Goal: Communication & Community: Share content

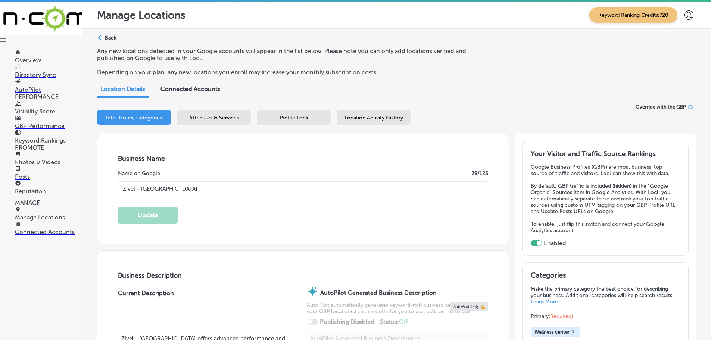
select select "US"
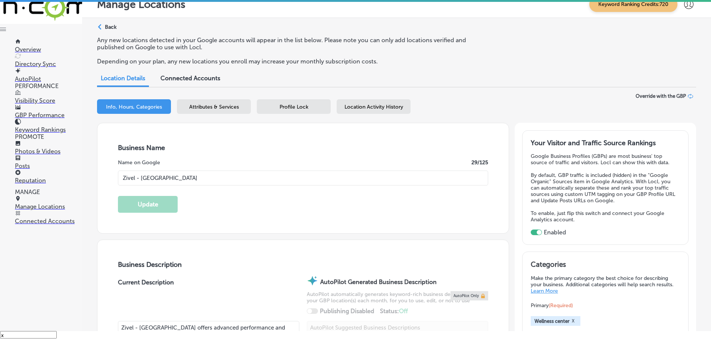
scroll to position [523, 0]
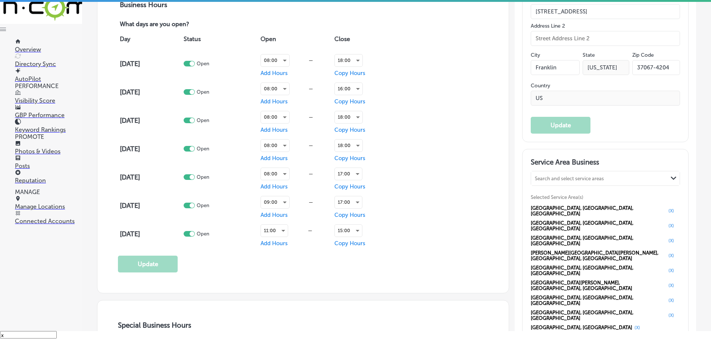
click at [31, 170] on p "Posts" at bounding box center [48, 165] width 67 height 7
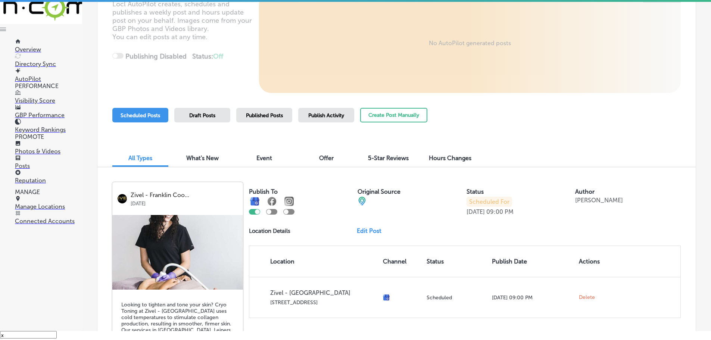
scroll to position [37, 0]
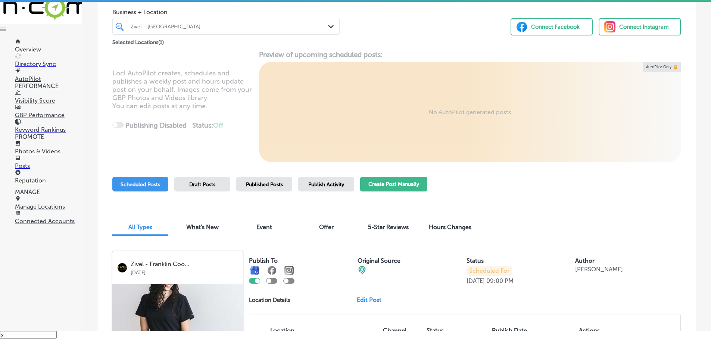
click at [398, 189] on button "Create Post Manually" at bounding box center [393, 184] width 67 height 15
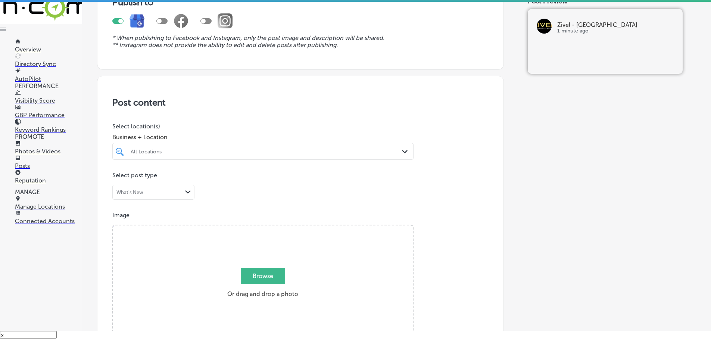
scroll to position [75, 0]
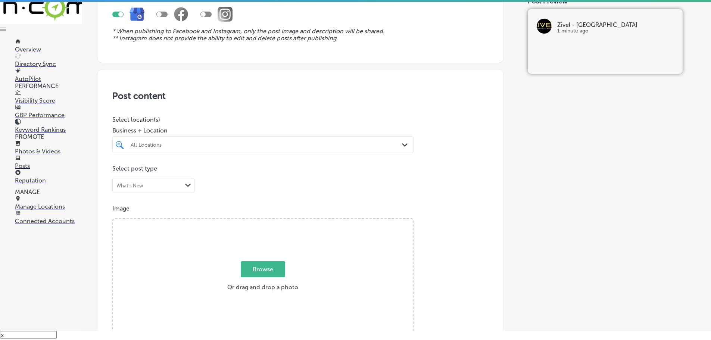
click at [394, 145] on div "All Locations" at bounding box center [267, 144] width 272 height 6
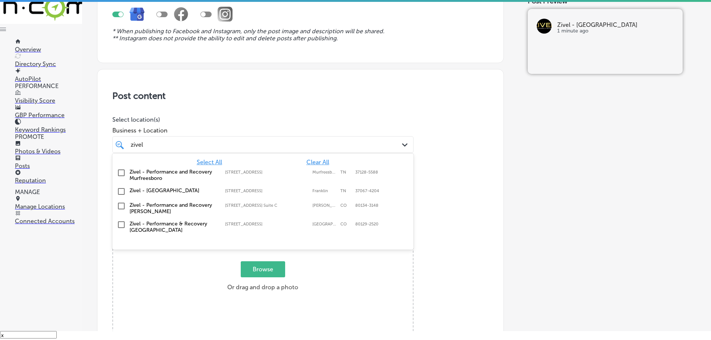
click at [146, 191] on label "Zivel - [GEOGRAPHIC_DATA]" at bounding box center [174, 190] width 88 height 6
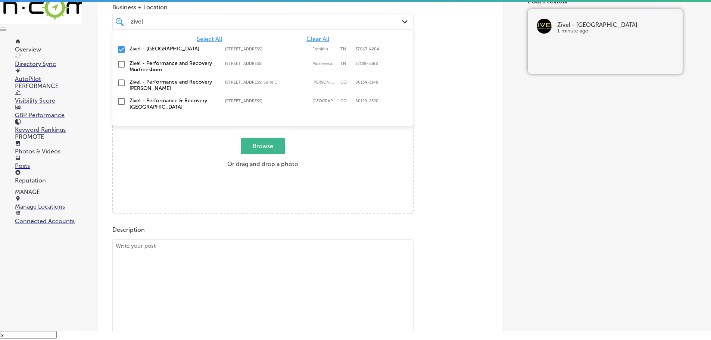
scroll to position [224, 0]
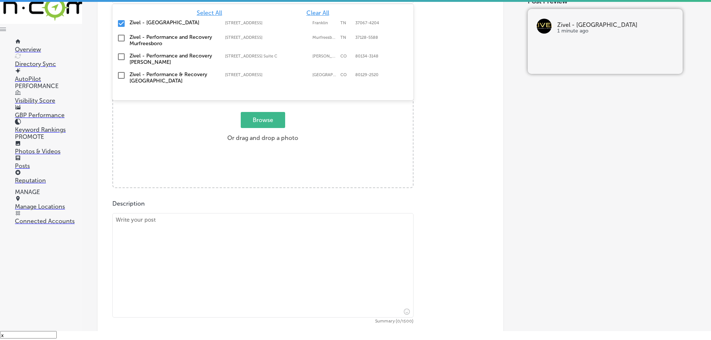
type input "zivel"
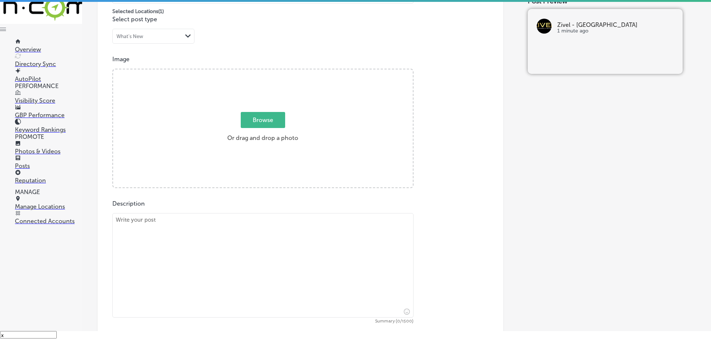
click at [276, 121] on span "Browse" at bounding box center [263, 120] width 44 height 16
click at [276, 72] on input "Browse Or drag and drop a photo" at bounding box center [263, 70] width 300 height 2
type input "C:\fakepath\546692761_1269082515233888_3153448083022156756_n.jpeg"
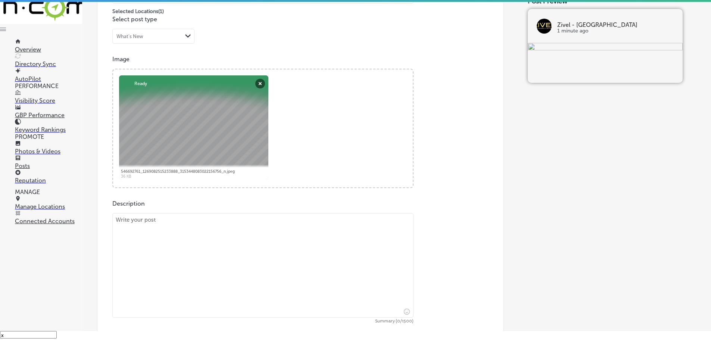
click at [222, 234] on textarea at bounding box center [262, 265] width 301 height 105
paste textarea "Zivel - [GEOGRAPHIC_DATA] is excited to announce our new fall extended hours! W…"
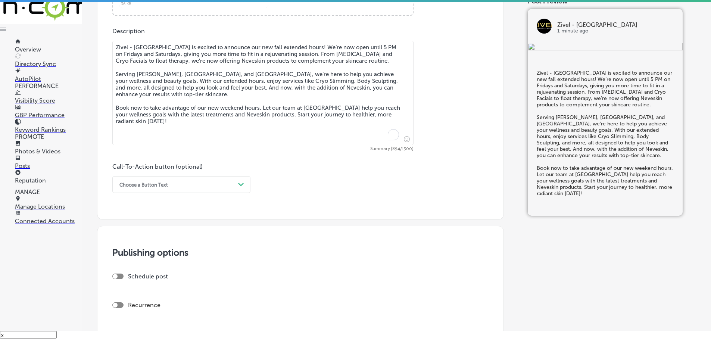
scroll to position [411, 0]
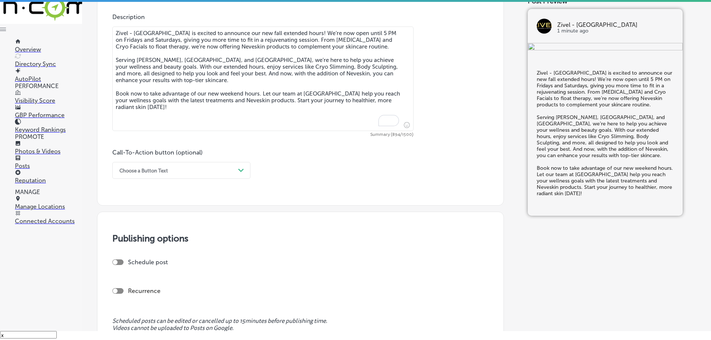
type textarea "Zivel - [GEOGRAPHIC_DATA] is excited to announce our new fall extended hours! W…"
click at [228, 167] on div "Choose a Button Text" at bounding box center [175, 171] width 119 height 12
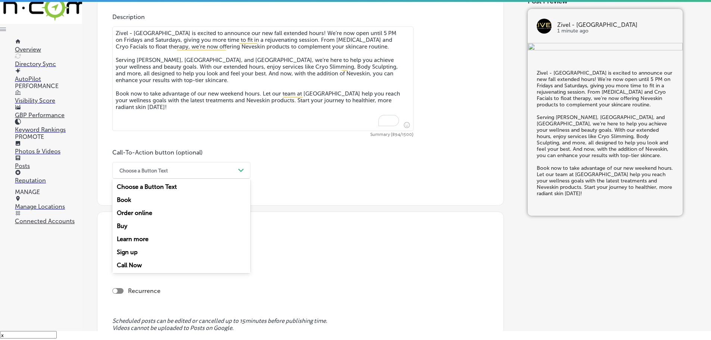
click at [127, 200] on div "Book" at bounding box center [181, 199] width 138 height 13
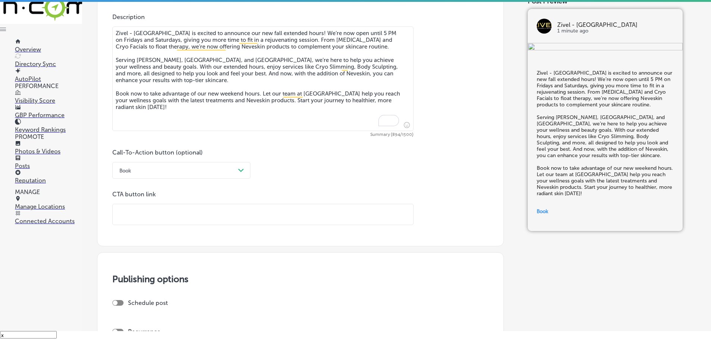
click at [153, 215] on input "text" at bounding box center [263, 214] width 301 height 21
paste input "[URL][DOMAIN_NAME]"
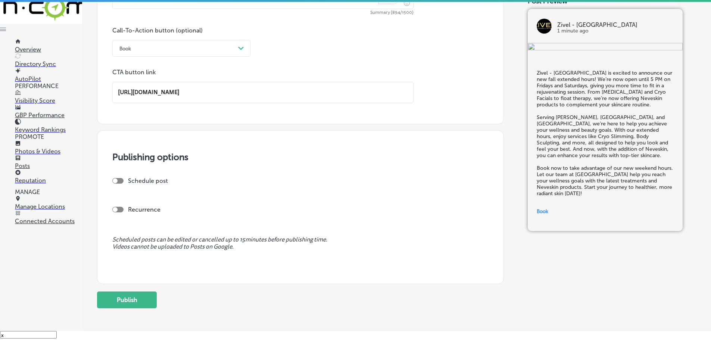
scroll to position [568, 0]
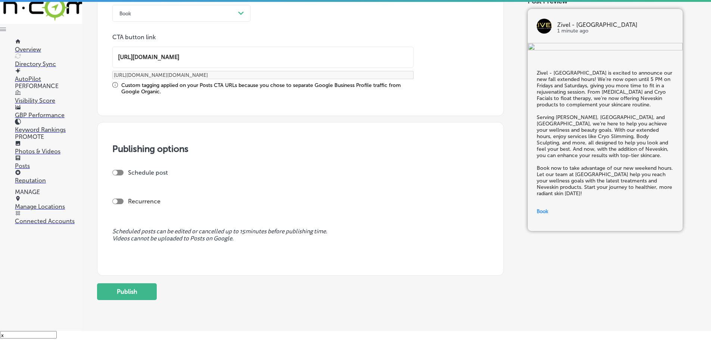
type input "[URL][DOMAIN_NAME]"
click at [121, 175] on div "Schedule post" at bounding box center [297, 172] width 370 height 7
click at [118, 173] on div at bounding box center [117, 173] width 11 height 6
checkbox input "true"
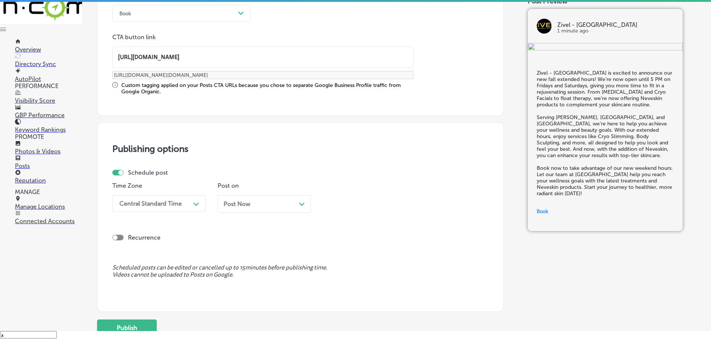
click at [190, 205] on div "Path Created with Sketch." at bounding box center [196, 204] width 12 height 12
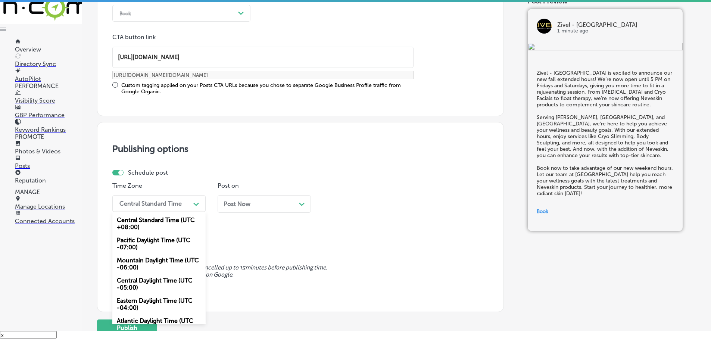
click at [143, 259] on div "Mountain Daylight Time (UTC -06:00)" at bounding box center [158, 264] width 93 height 20
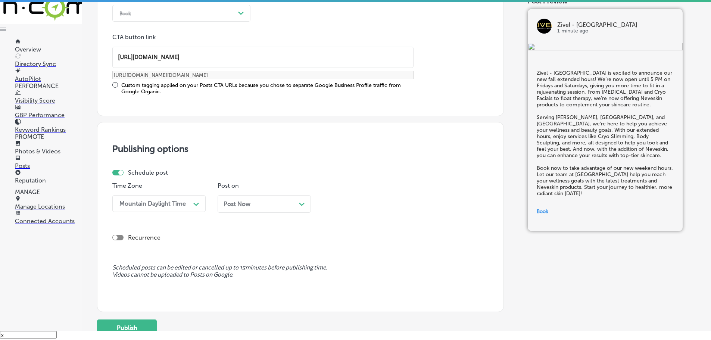
click at [300, 201] on div "Path Created with Sketch." at bounding box center [302, 203] width 6 height 6
click at [383, 204] on div "05:45 AM" at bounding box center [363, 203] width 75 height 13
click at [348, 246] on div "7:00 AM" at bounding box center [369, 248] width 93 height 13
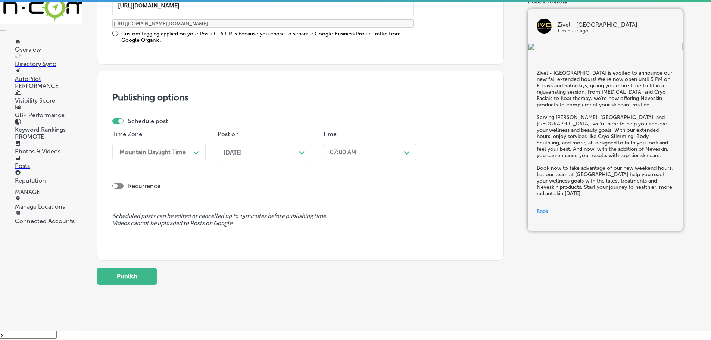
scroll to position [631, 0]
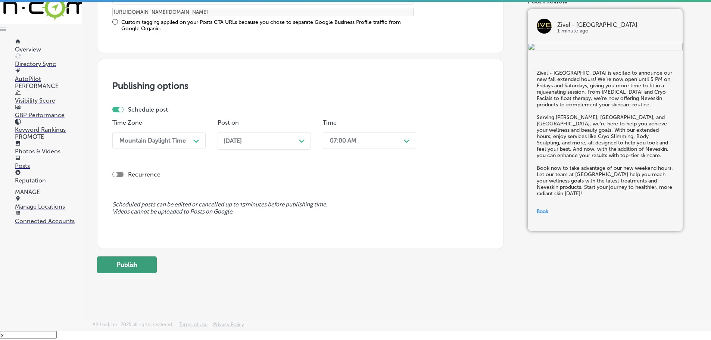
click at [123, 271] on button "Publish" at bounding box center [127, 264] width 60 height 17
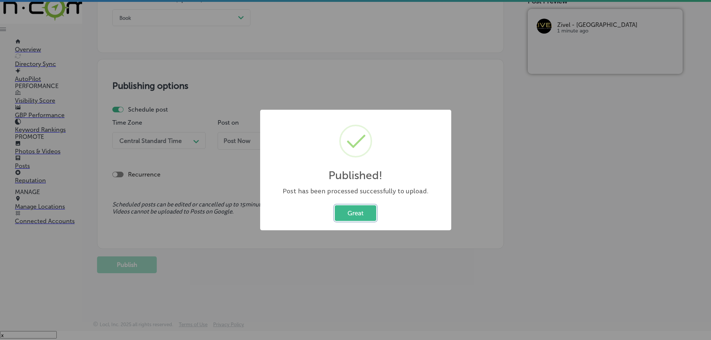
scroll to position [563, 0]
click at [351, 206] on button "Great" at bounding box center [355, 212] width 41 height 15
